Goal: Navigation & Orientation: Find specific page/section

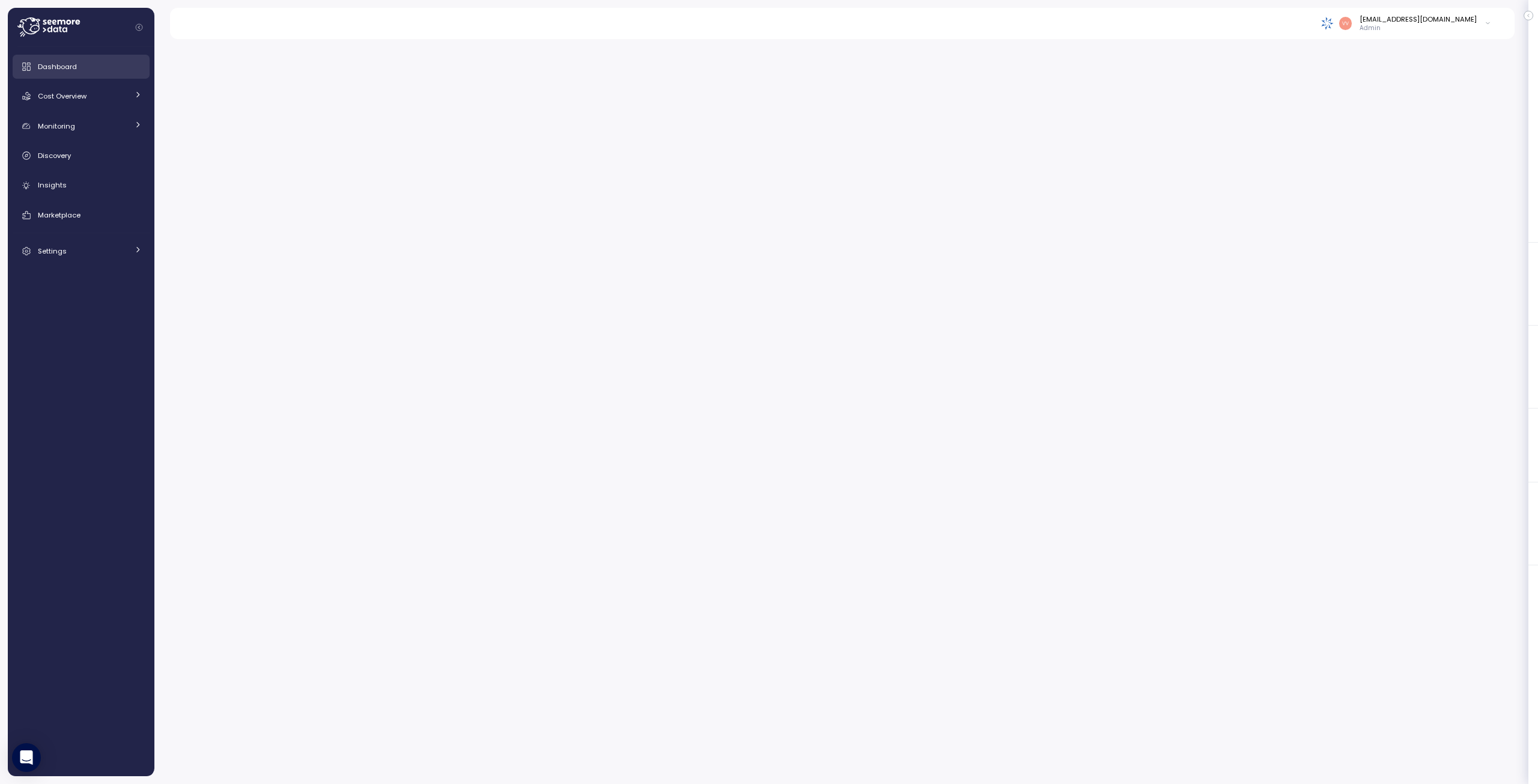
click at [63, 68] on span "Dashboard" at bounding box center [57, 66] width 39 height 9
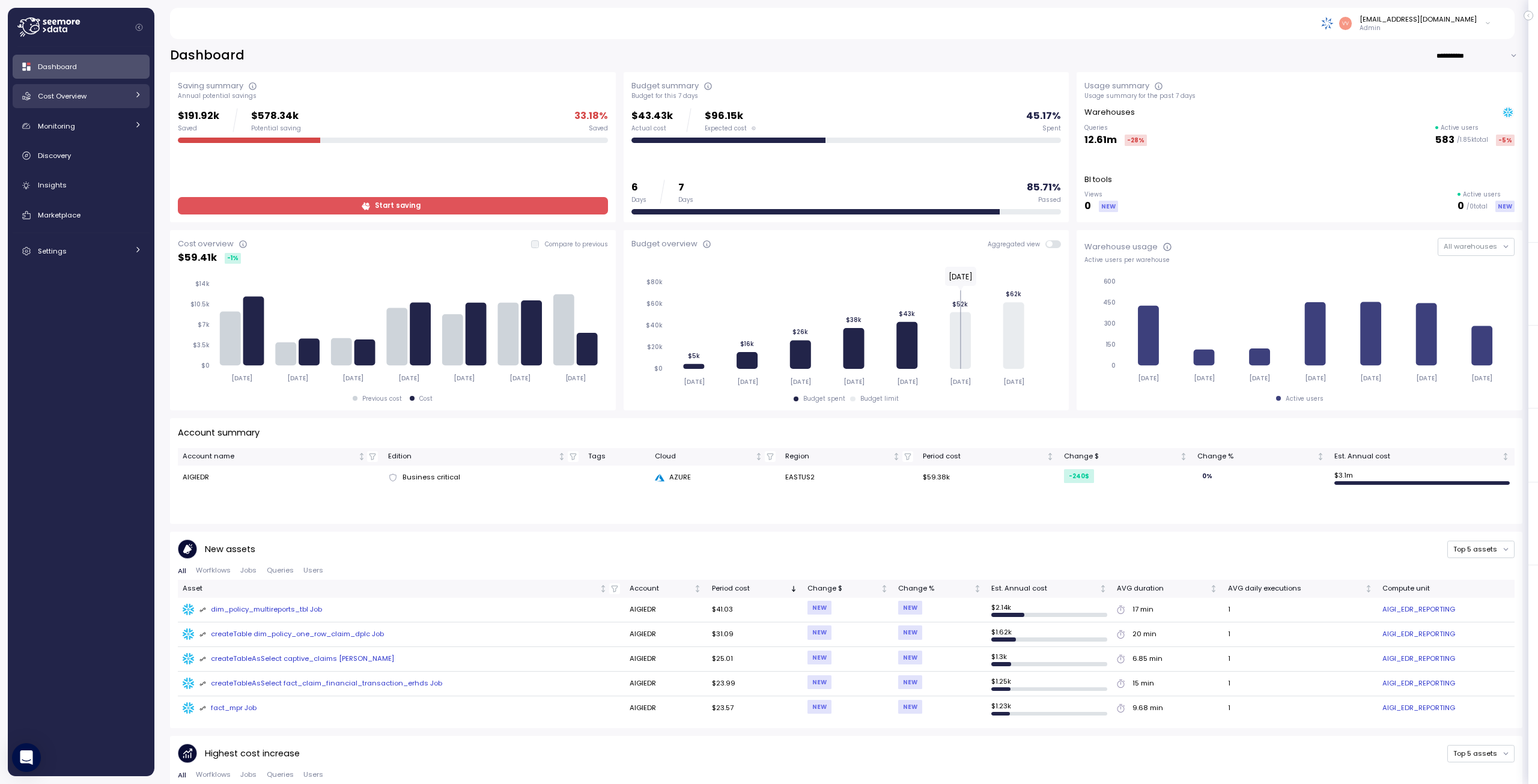
click at [134, 93] on icon at bounding box center [138, 94] width 8 height 8
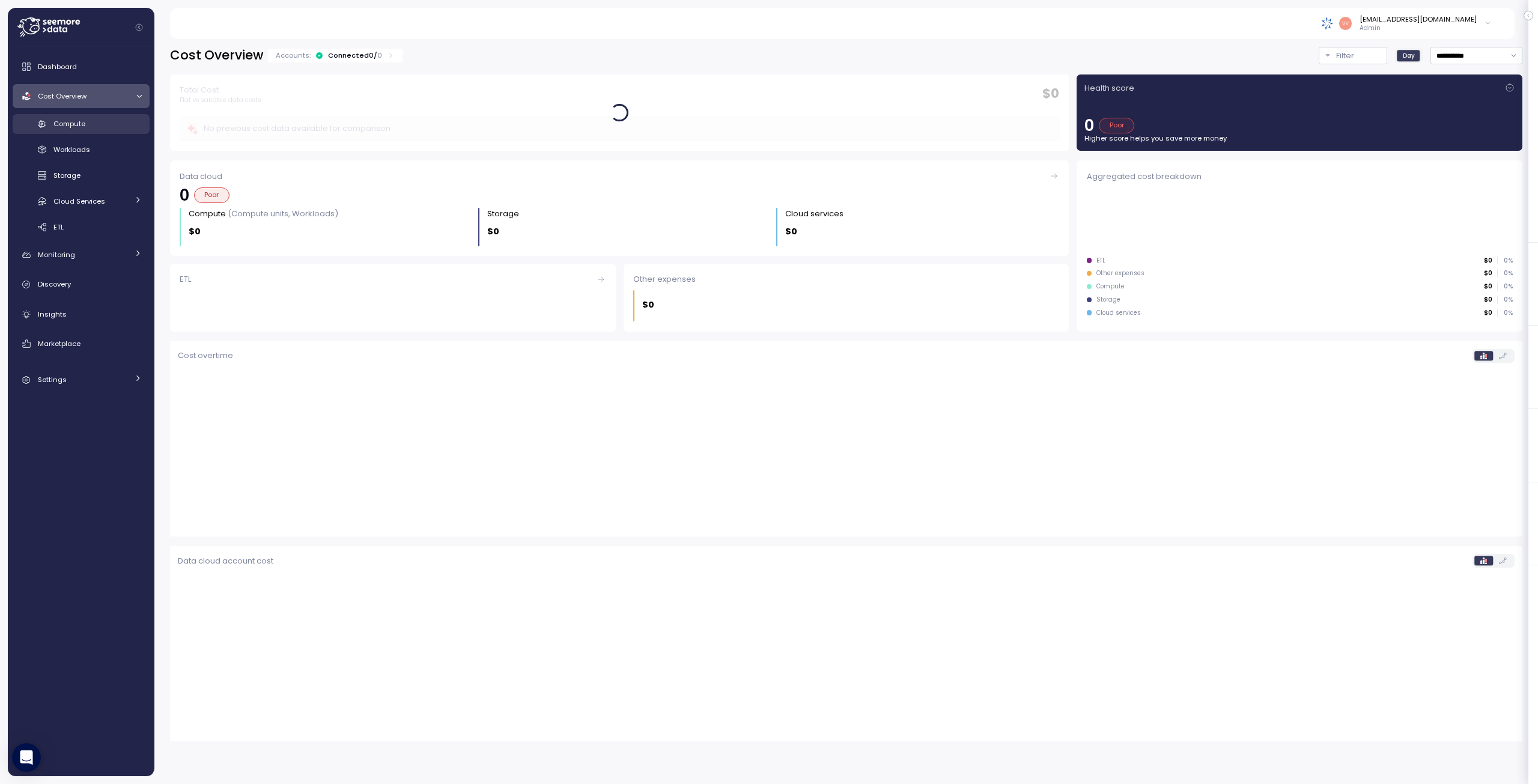
click at [82, 119] on span "Compute" at bounding box center [69, 123] width 32 height 9
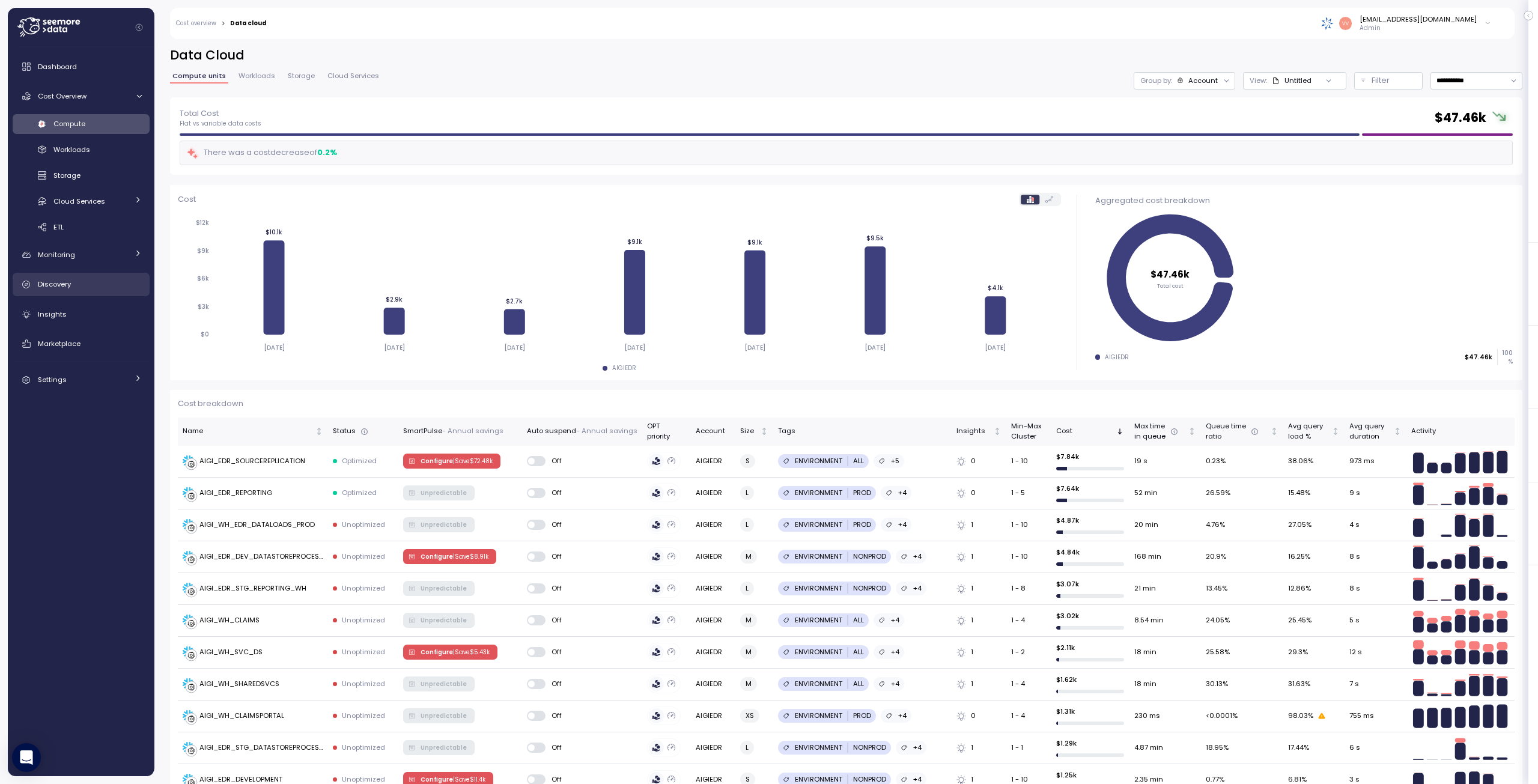
click at [70, 281] on span "Discovery" at bounding box center [54, 284] width 33 height 9
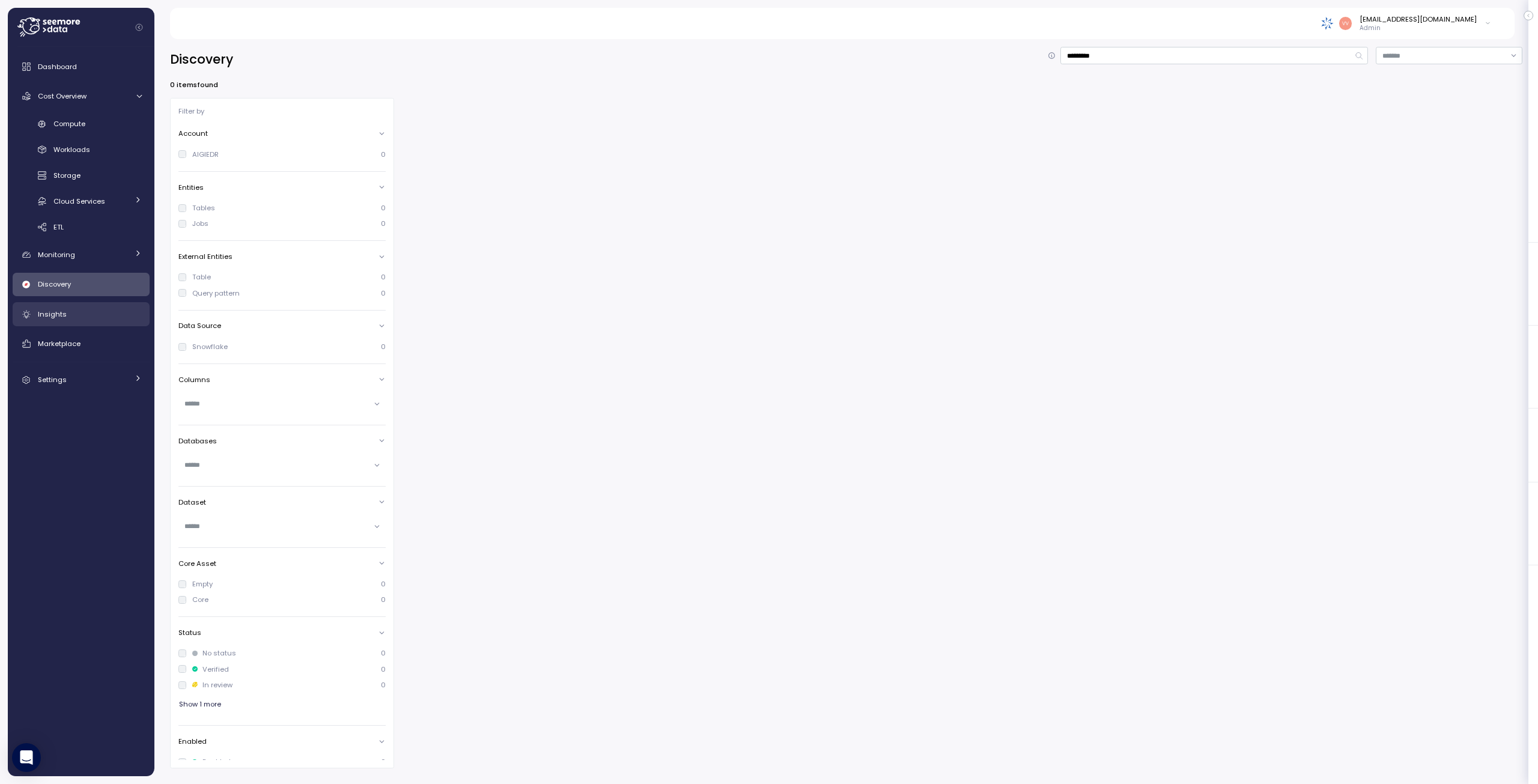
click at [74, 314] on div "Insights" at bounding box center [90, 314] width 104 height 12
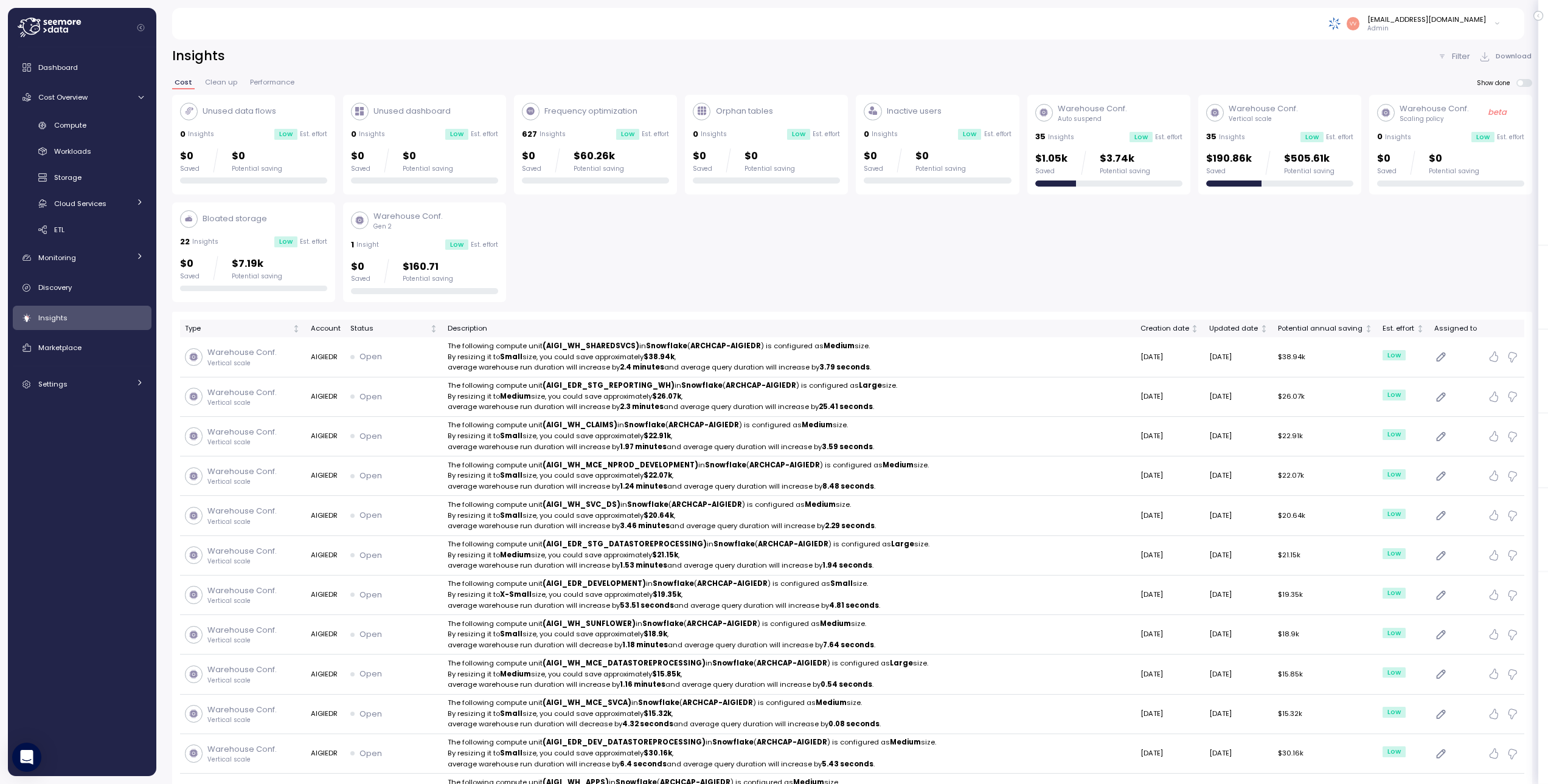
click at [1149, 108] on div "Warehouse Conf. Auto suspend" at bounding box center [1108, 113] width 147 height 21
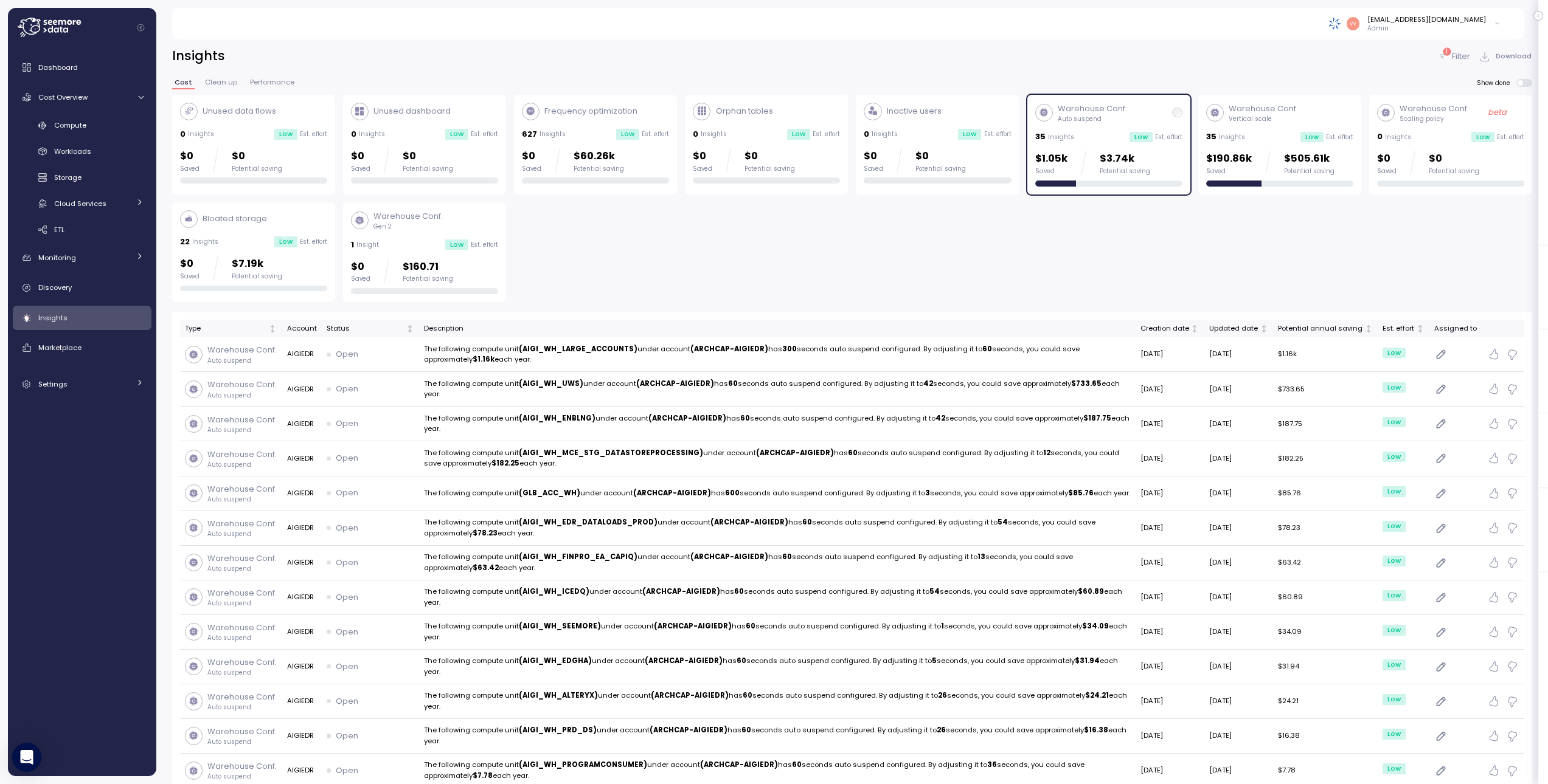
click at [1172, 268] on div "Unused data flows 0 Insights Low Est. effort $0 Saved $0 Potential saving Unuse…" at bounding box center [852, 198] width 1360 height 208
